Goal: Navigation & Orientation: Find specific page/section

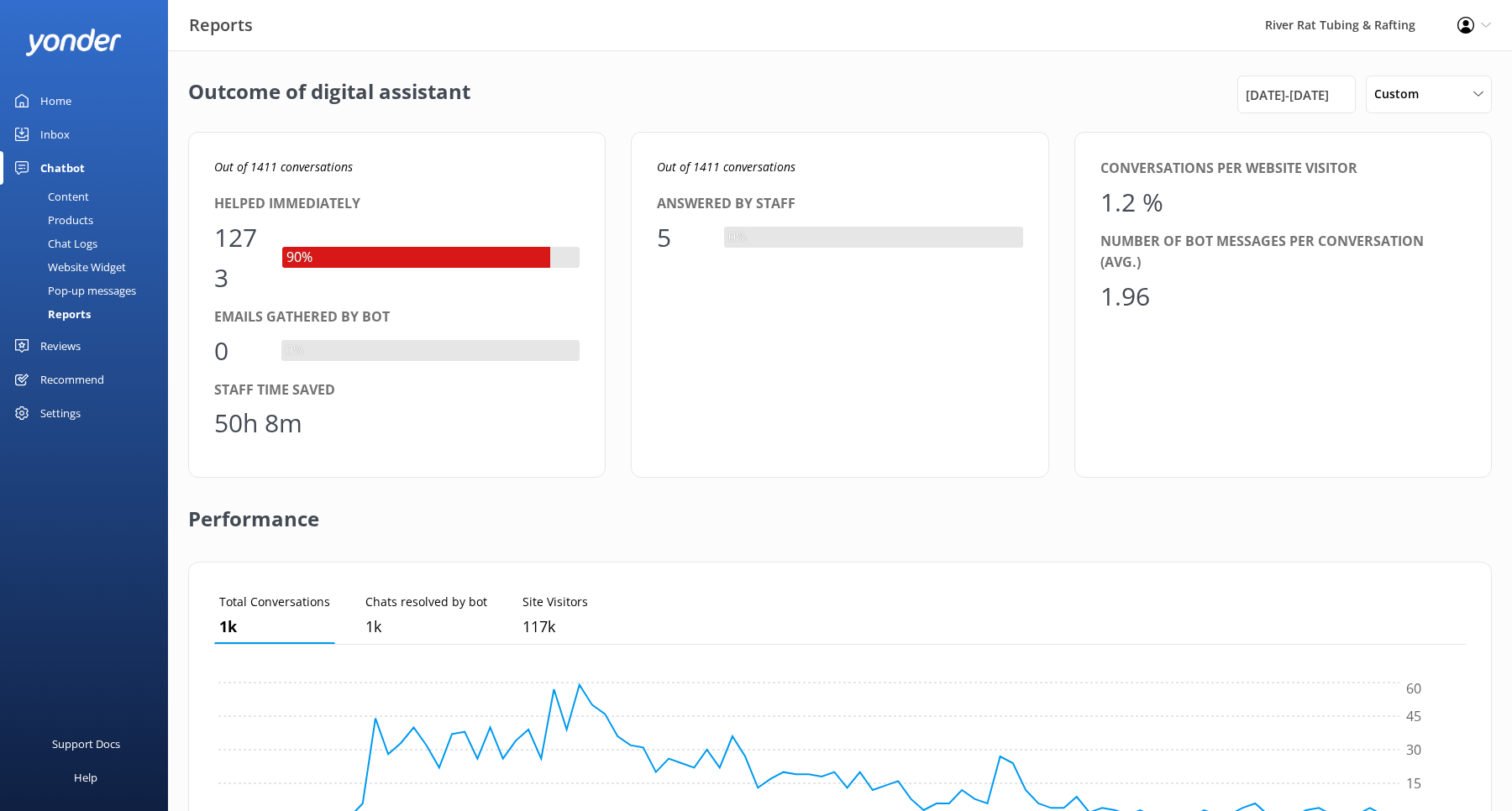
scroll to position [168, 1251]
click at [51, 129] on div "Inbox" at bounding box center [55, 134] width 29 height 33
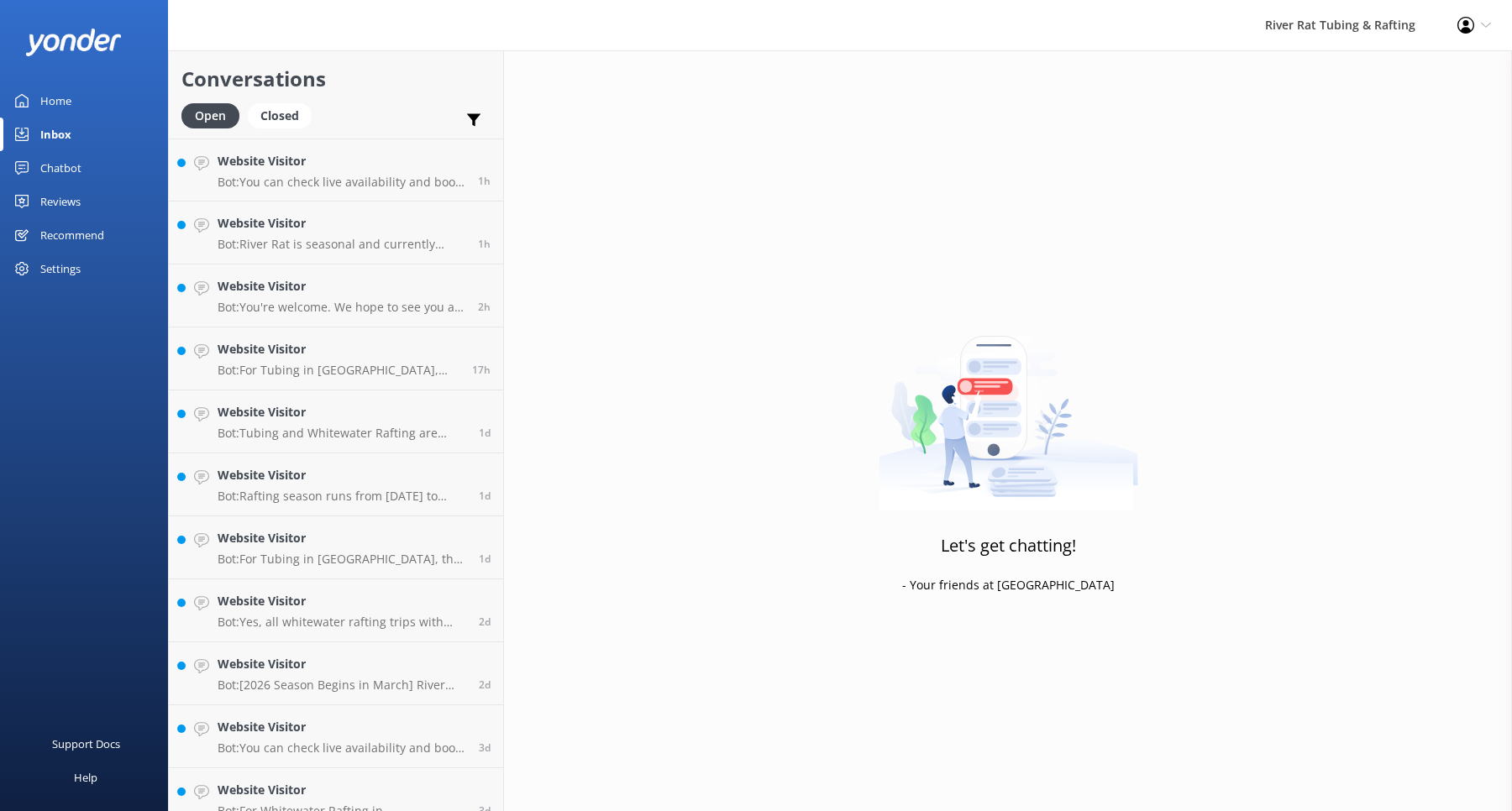
click at [52, 97] on div "Home" at bounding box center [56, 101] width 31 height 33
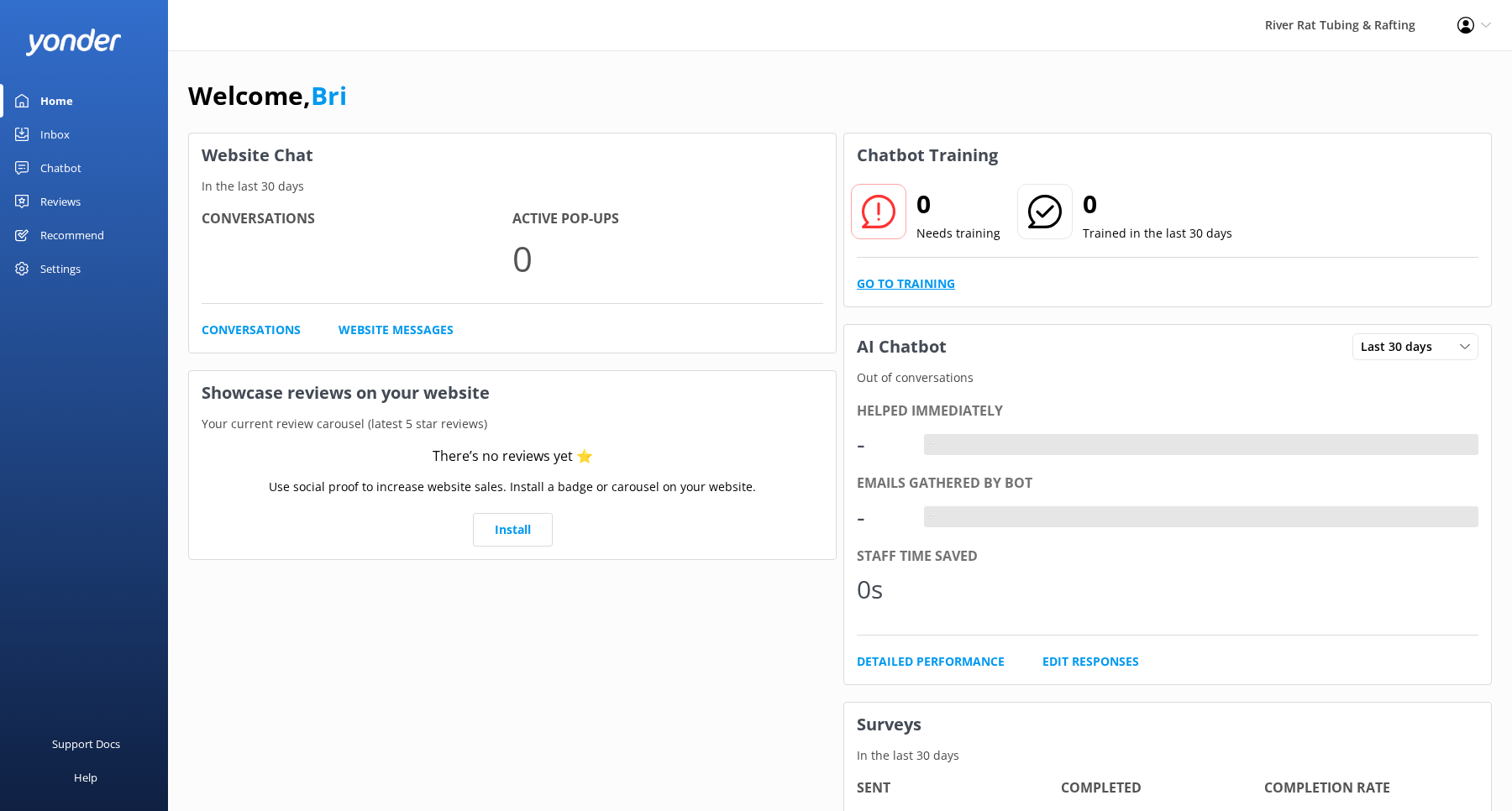
click at [891, 289] on link "Go to Training" at bounding box center [906, 283] width 99 height 19
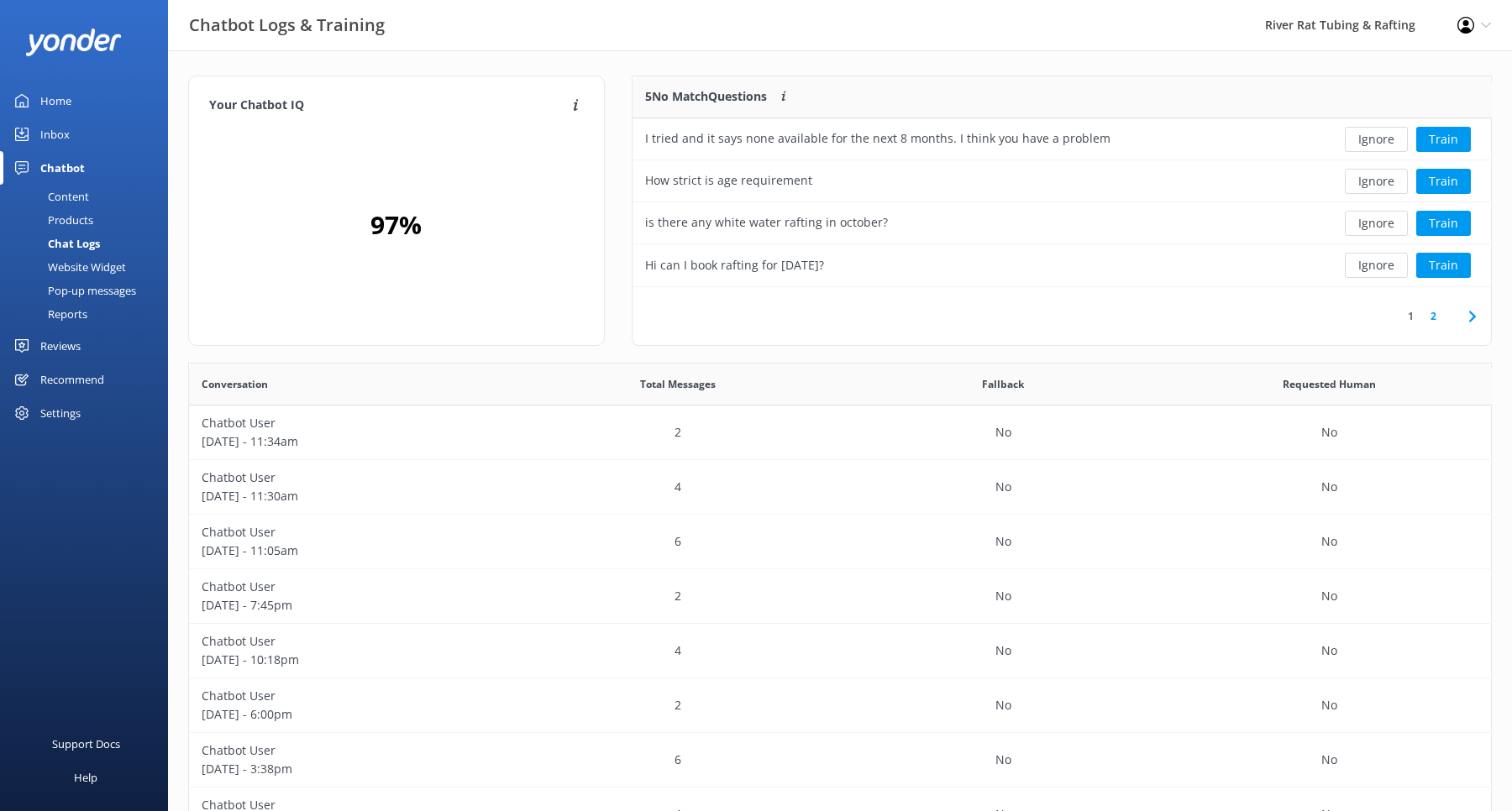
scroll to position [210, 859]
